Goal: Information Seeking & Learning: Learn about a topic

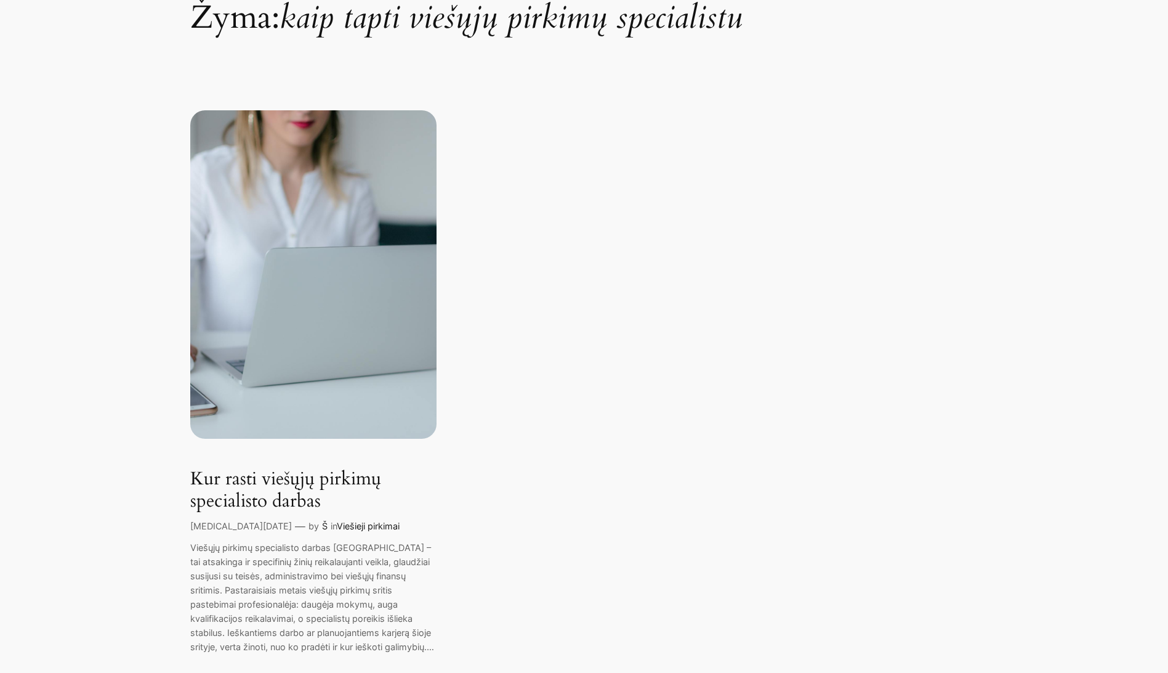
scroll to position [246, 0]
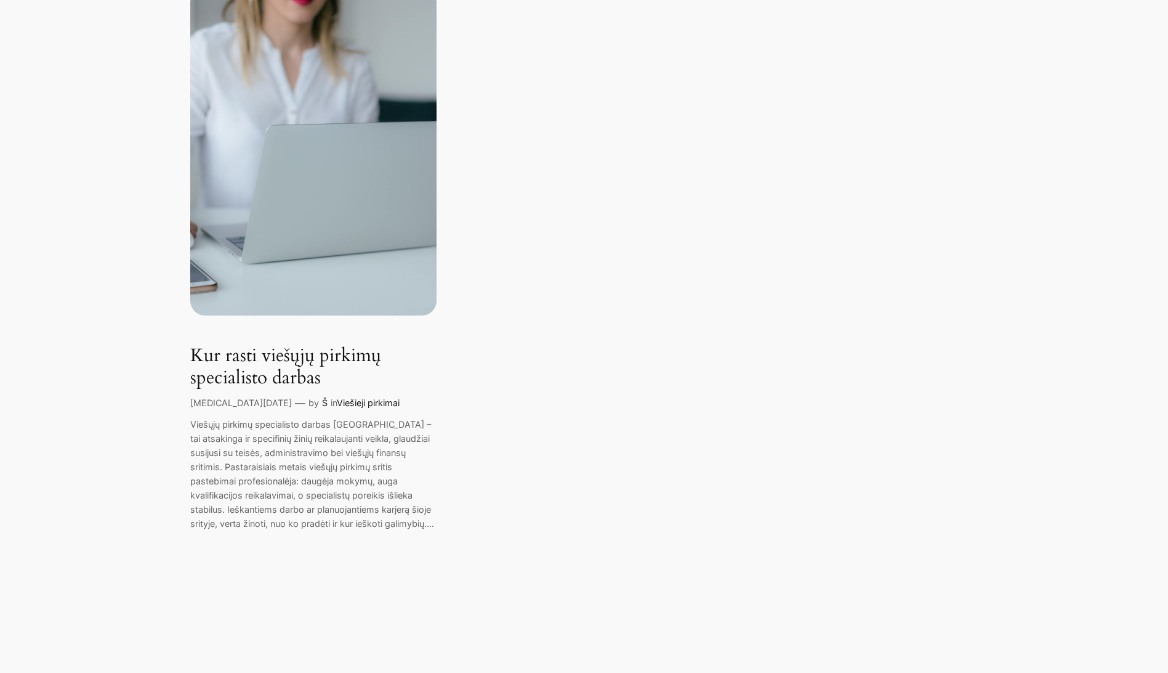
click at [257, 381] on link "Kur rasti viešųjų pirkimų specialisto darbas" at bounding box center [313, 367] width 246 height 44
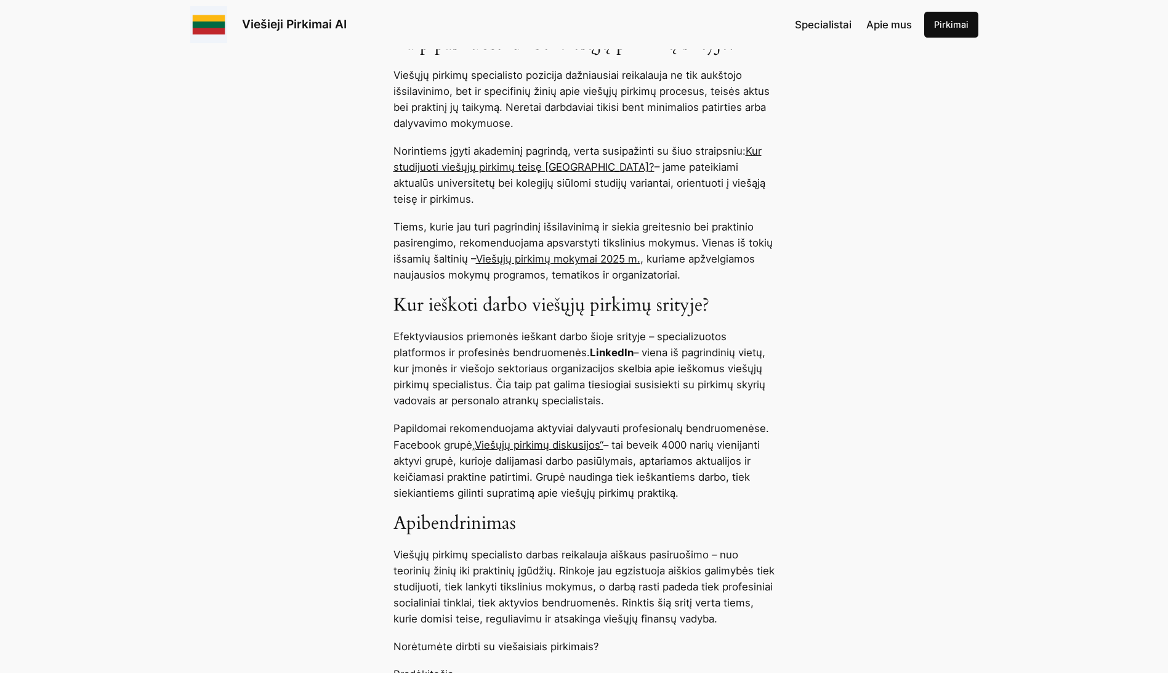
scroll to position [678, 0]
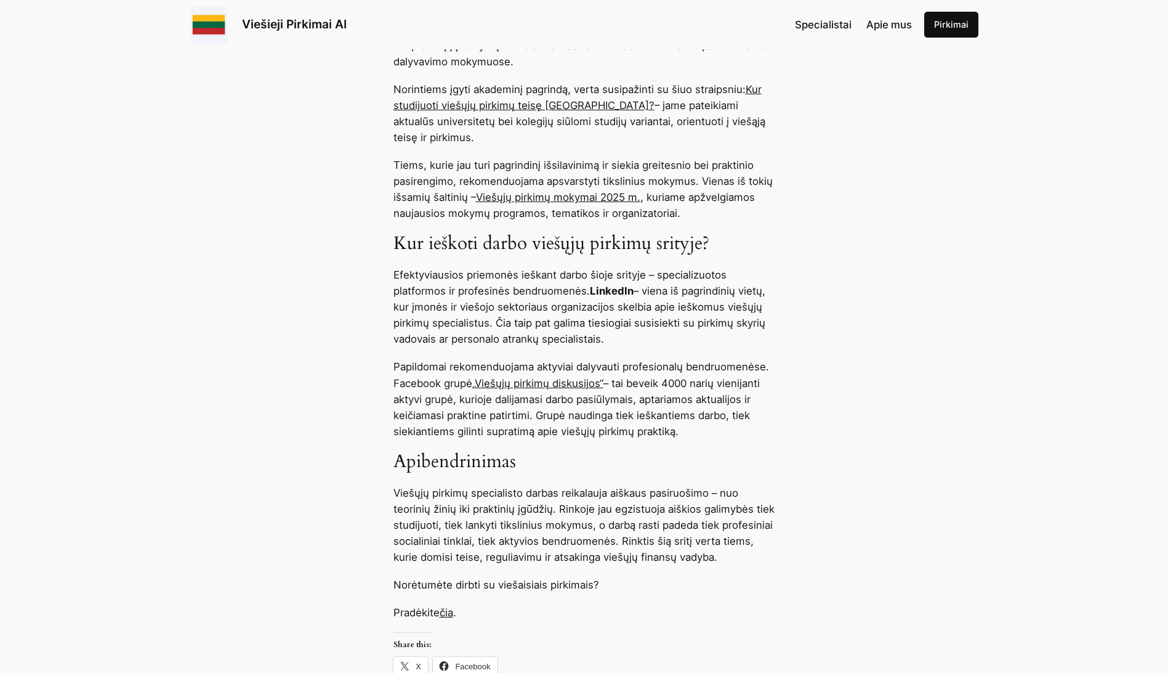
click at [453, 611] on link "čia" at bounding box center [447, 612] width 14 height 12
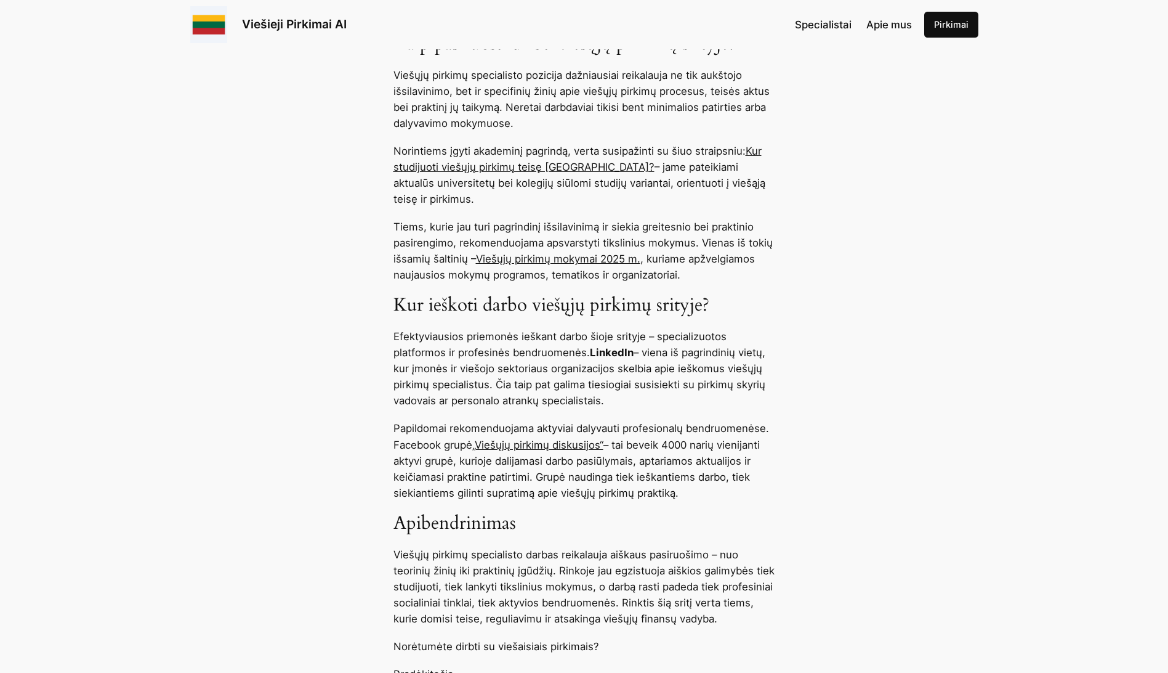
click at [537, 259] on link "Viešųjų pirkimų mokymai 2025 m." at bounding box center [558, 259] width 164 height 12
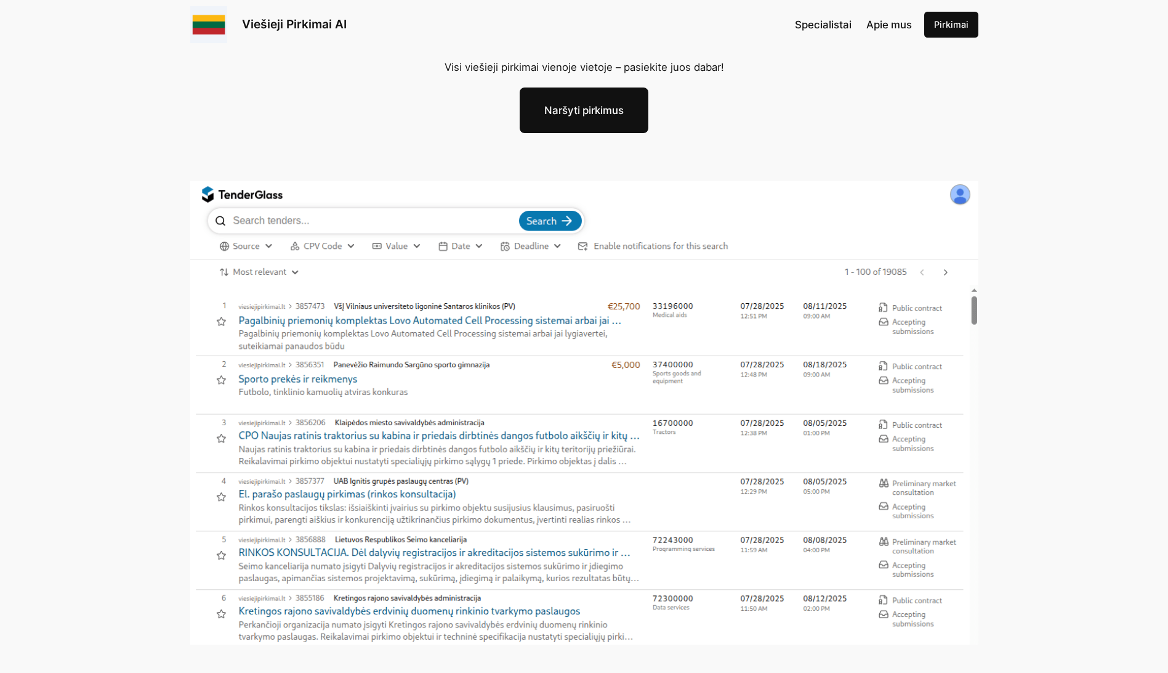
scroll to position [185, 0]
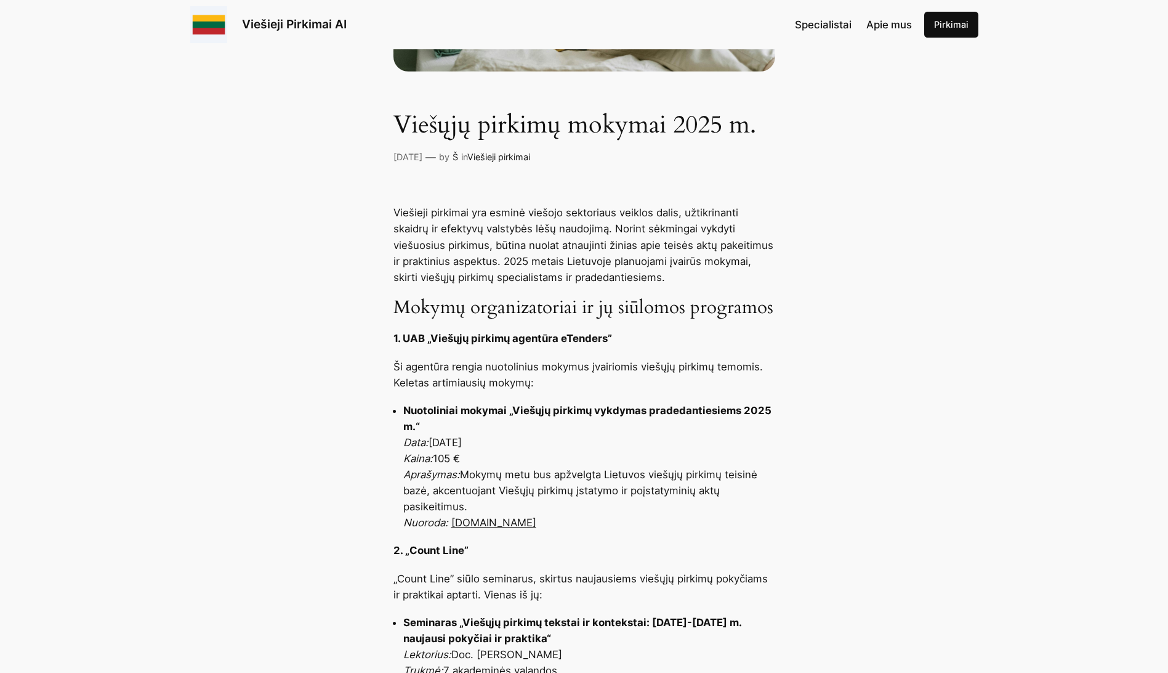
scroll to position [370, 0]
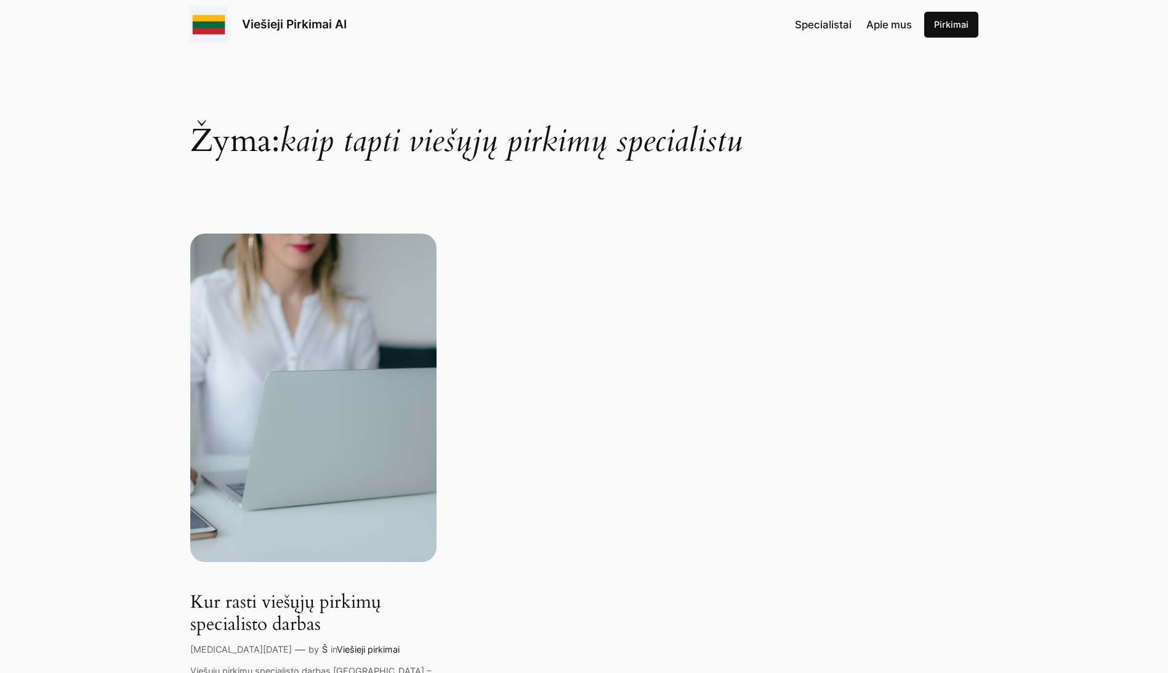
click at [838, 25] on span "Specialistai" at bounding box center [823, 24] width 57 height 12
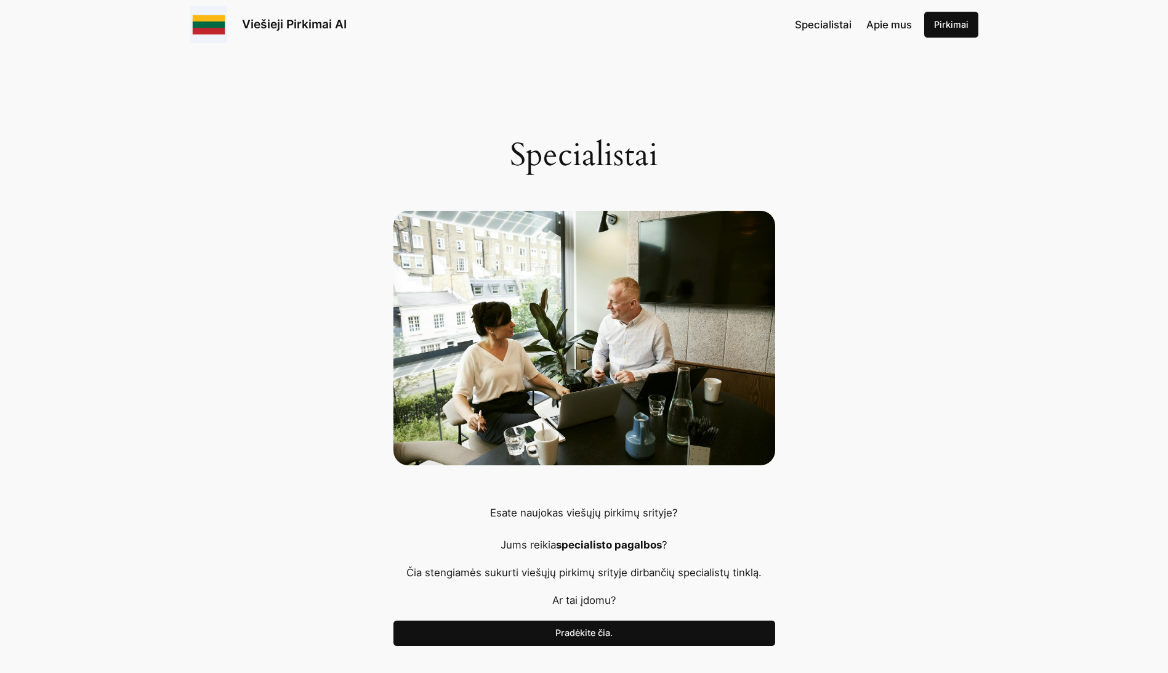
click at [897, 22] on span "Apie mus" at bounding box center [890, 24] width 46 height 12
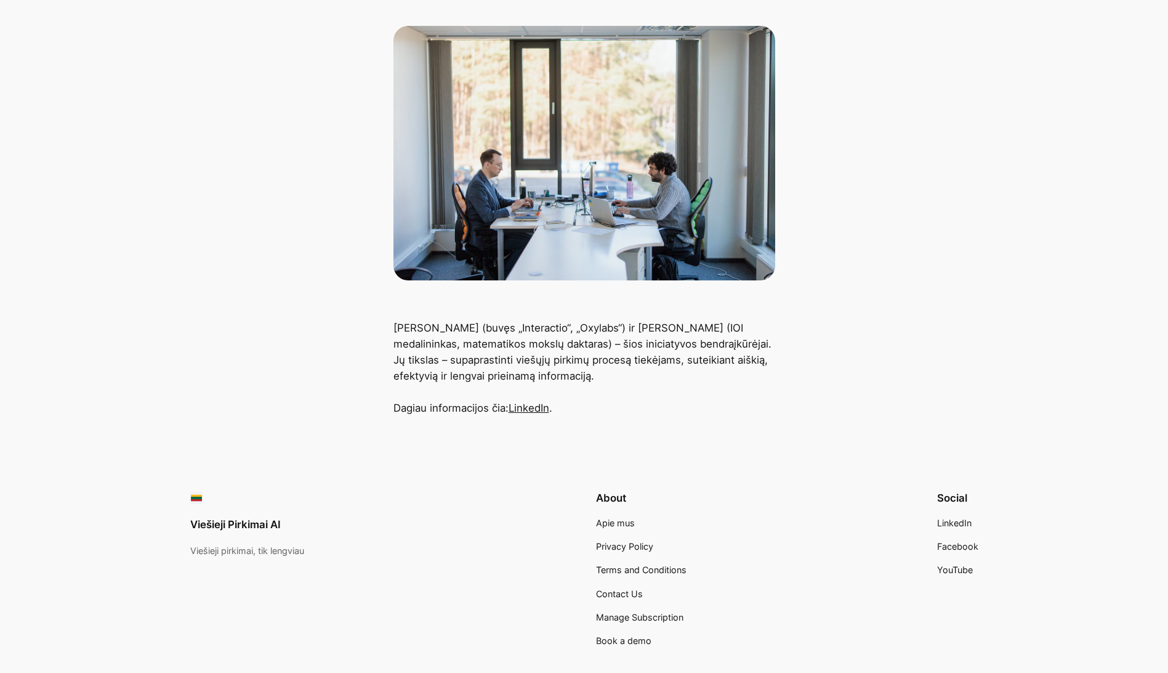
scroll to position [123, 0]
